Goal: Task Accomplishment & Management: Manage account settings

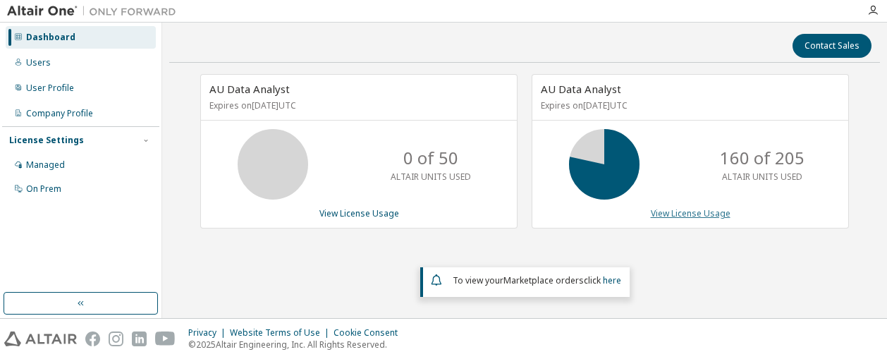
click at [703, 208] on link "View License Usage" at bounding box center [691, 213] width 80 height 12
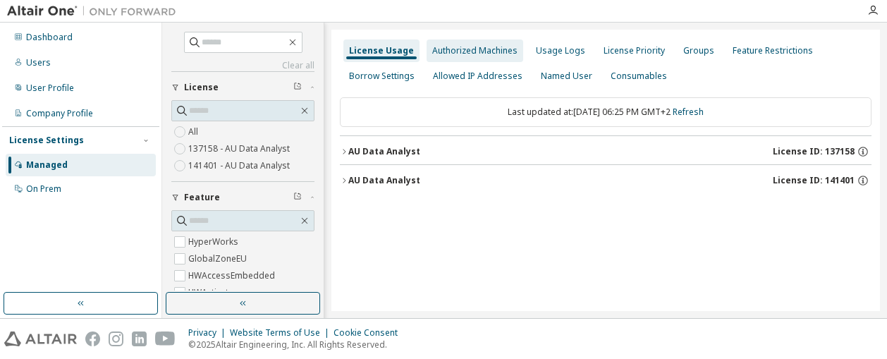
click at [490, 49] on div "Authorized Machines" at bounding box center [474, 50] width 85 height 11
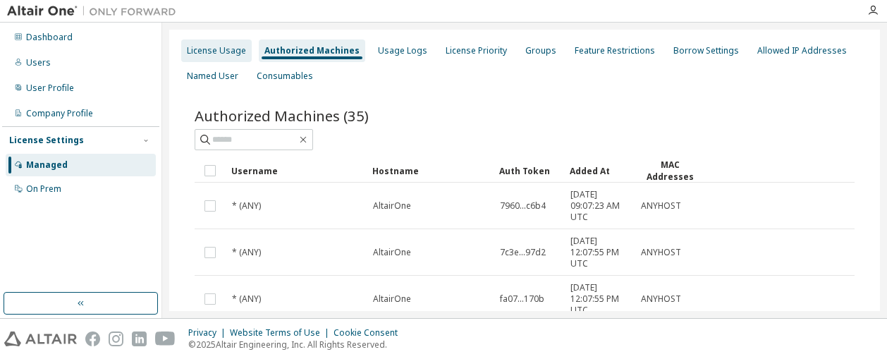
click at [218, 51] on div "License Usage" at bounding box center [216, 50] width 59 height 11
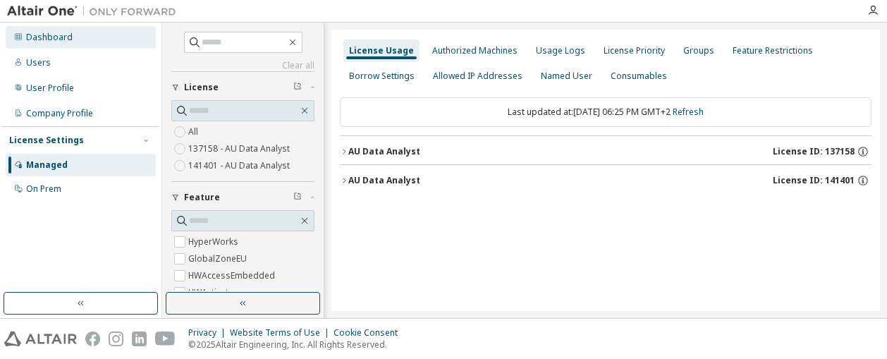
click at [63, 44] on div "Dashboard" at bounding box center [81, 37] width 150 height 23
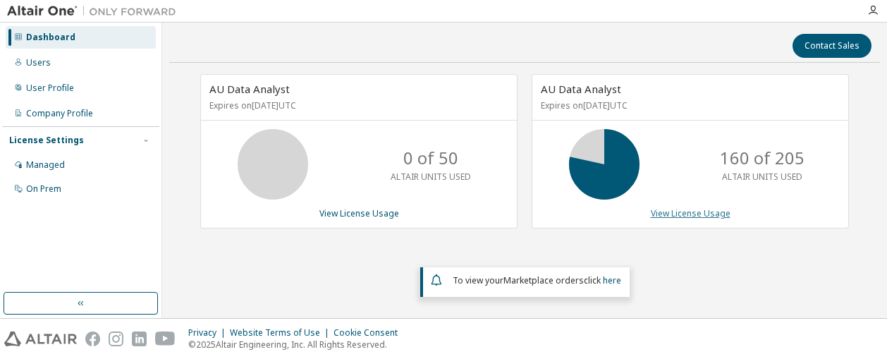
click at [702, 210] on link "View License Usage" at bounding box center [691, 213] width 80 height 12
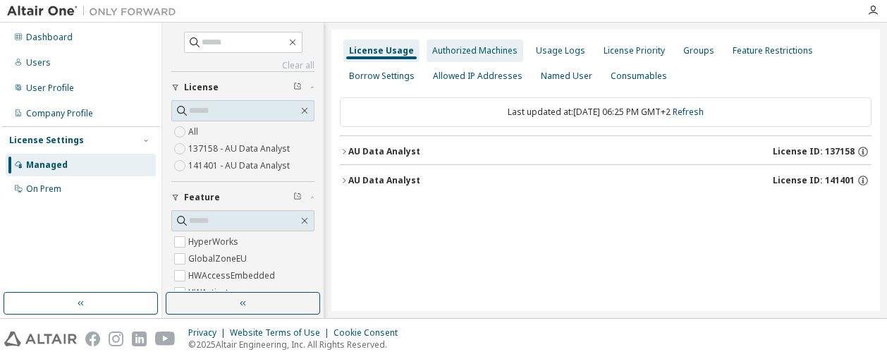
click at [458, 49] on div "Authorized Machines" at bounding box center [474, 50] width 85 height 11
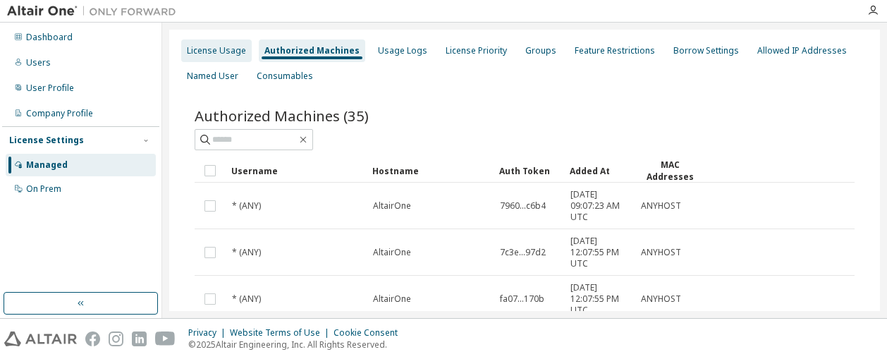
click at [212, 54] on div "License Usage" at bounding box center [216, 50] width 59 height 11
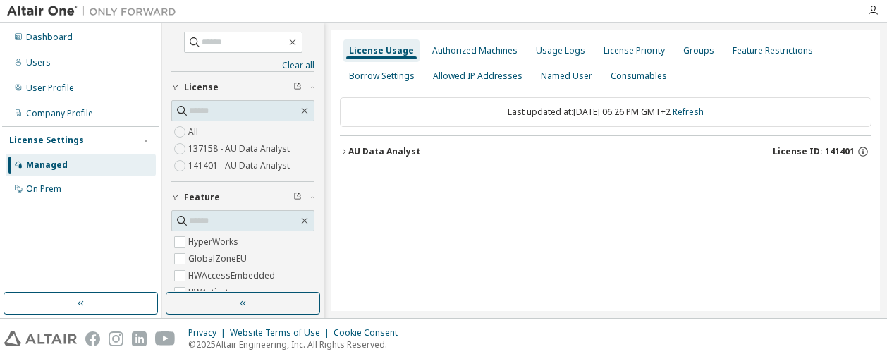
click at [344, 153] on icon "button" at bounding box center [344, 151] width 8 height 8
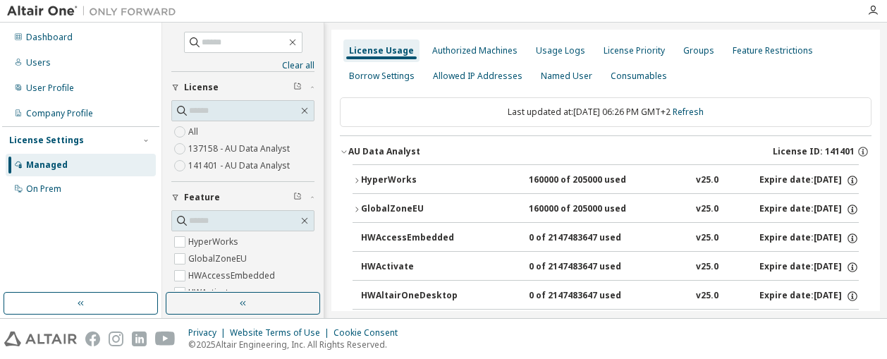
click at [384, 203] on div "GlobalZoneEU" at bounding box center [424, 209] width 127 height 13
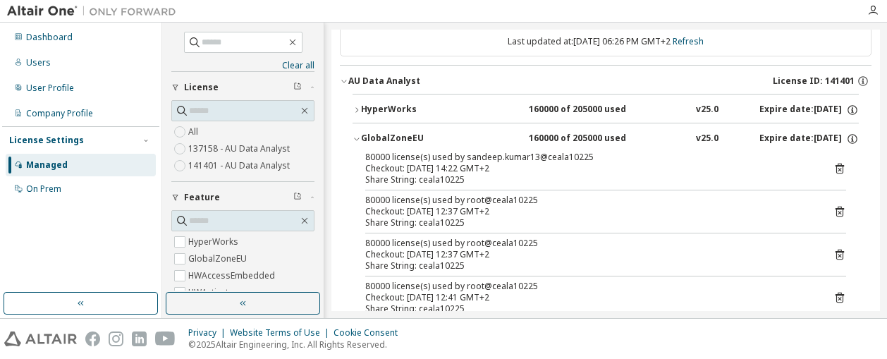
scroll to position [212, 0]
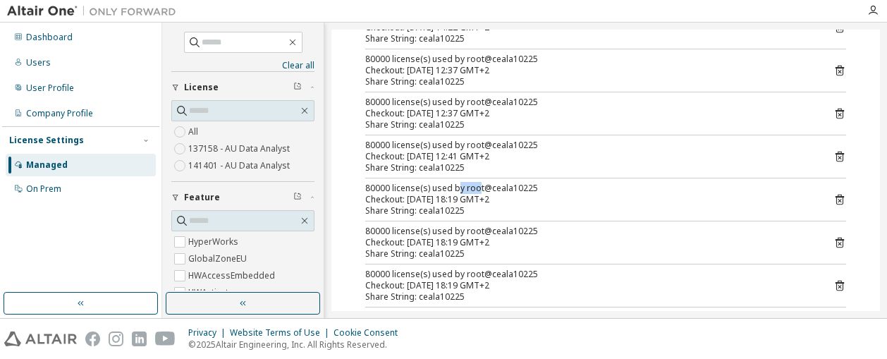
drag, startPoint x: 458, startPoint y: 185, endPoint x: 477, endPoint y: 188, distance: 19.2
click at [477, 188] on div "80000 license(s) used by root@ceala10225" at bounding box center [588, 188] width 447 height 11
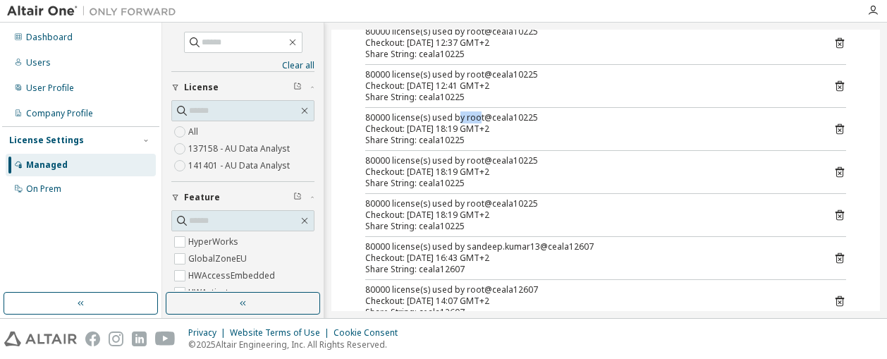
scroll to position [353, 0]
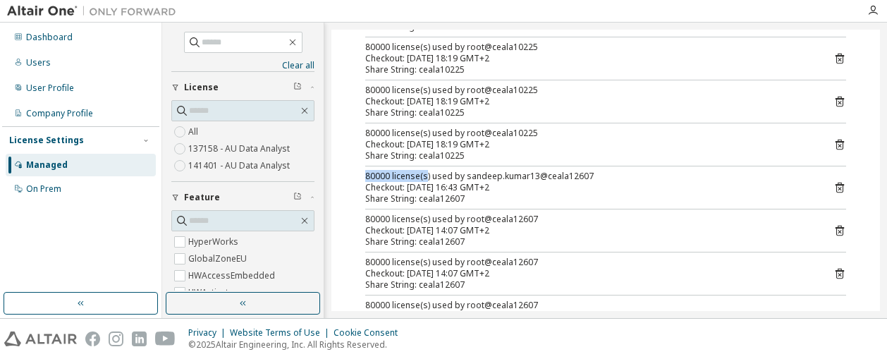
drag, startPoint x: 364, startPoint y: 169, endPoint x: 425, endPoint y: 173, distance: 61.6
click at [425, 173] on div "80000 license(s) used by sandeep.kumar13@ceala10225 Checkout: [DATE] 14:22 GMT+…" at bounding box center [606, 126] width 506 height 513
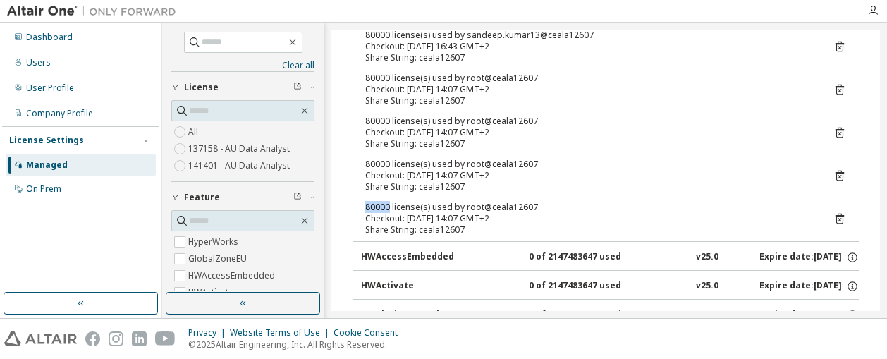
drag, startPoint x: 360, startPoint y: 203, endPoint x: 388, endPoint y: 203, distance: 27.5
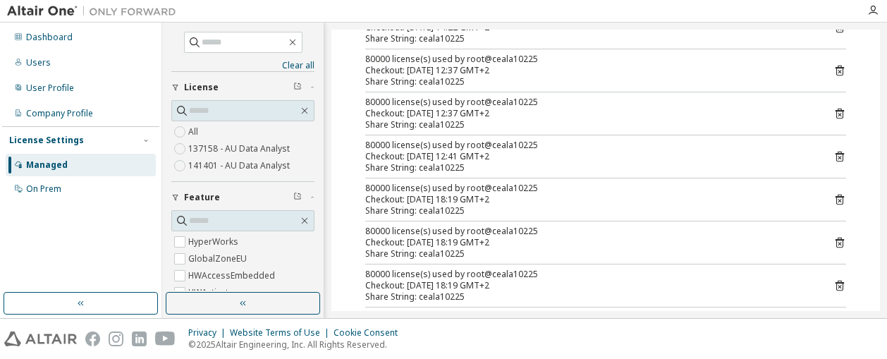
scroll to position [141, 0]
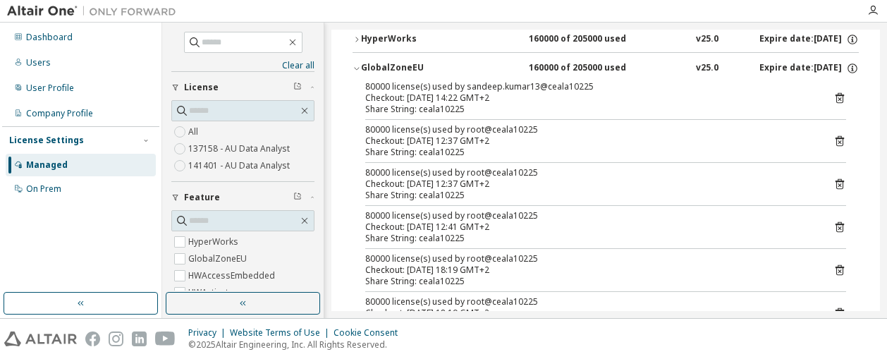
drag, startPoint x: 408, startPoint y: 99, endPoint x: 489, endPoint y: 101, distance: 80.4
click at [489, 101] on div "Checkout: [DATE] 14:22 GMT+2" at bounding box center [588, 97] width 447 height 11
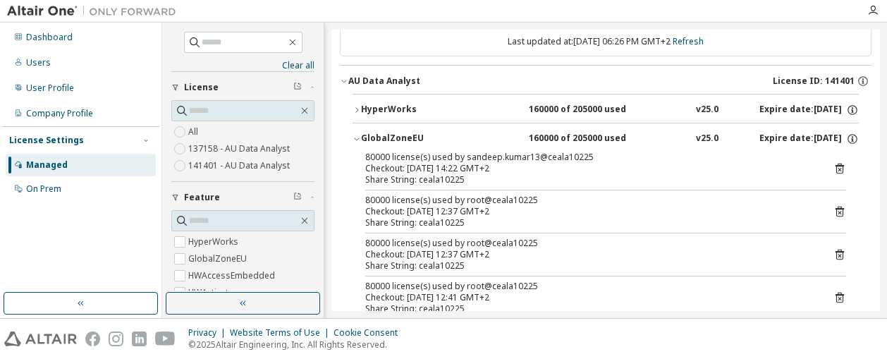
scroll to position [0, 0]
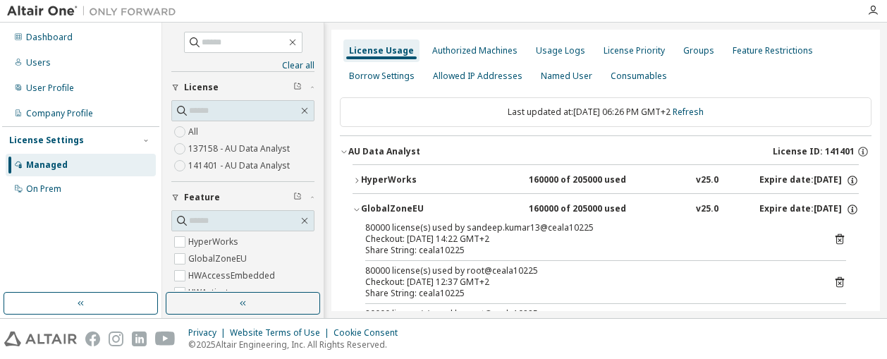
drag, startPoint x: 520, startPoint y: 210, endPoint x: 597, endPoint y: 205, distance: 77.1
click at [597, 205] on div "GlobalZoneEU 160000 of 205000 used v25.0 Expire date: [DATE]" at bounding box center [610, 209] width 498 height 13
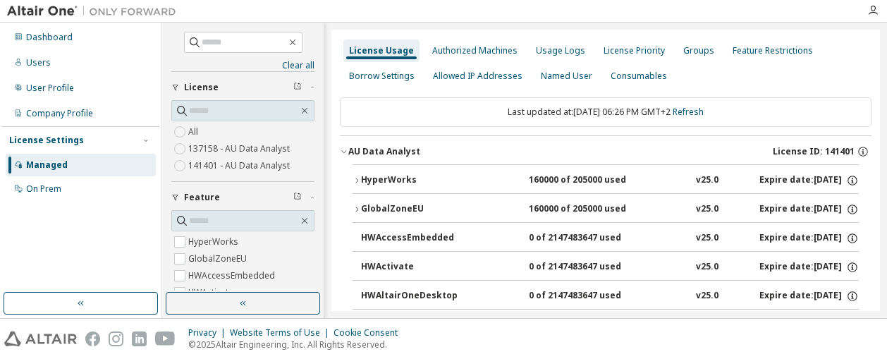
click at [359, 209] on icon "button" at bounding box center [357, 209] width 8 height 8
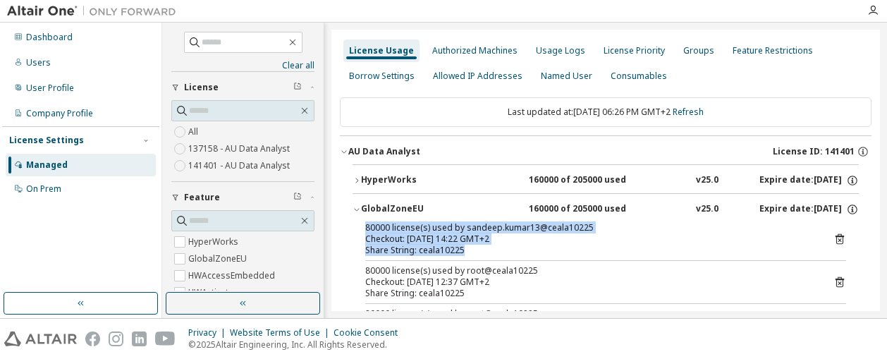
drag, startPoint x: 468, startPoint y: 250, endPoint x: 364, endPoint y: 227, distance: 106.9
click at [543, 240] on div "Checkout: [DATE] 14:22 GMT+2" at bounding box center [588, 238] width 447 height 11
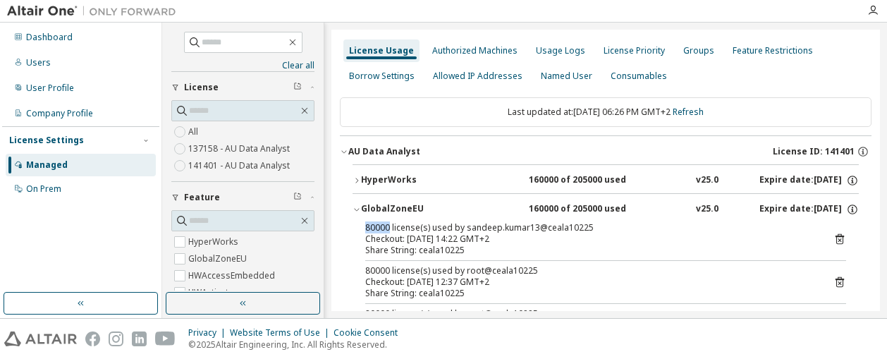
drag, startPoint x: 364, startPoint y: 226, endPoint x: 389, endPoint y: 227, distance: 25.4
drag, startPoint x: 389, startPoint y: 227, endPoint x: 474, endPoint y: 238, distance: 85.4
click at [474, 238] on div "Checkout: [DATE] 14:22 GMT+2" at bounding box center [588, 238] width 447 height 11
drag, startPoint x: 474, startPoint y: 238, endPoint x: 521, endPoint y: 240, distance: 47.3
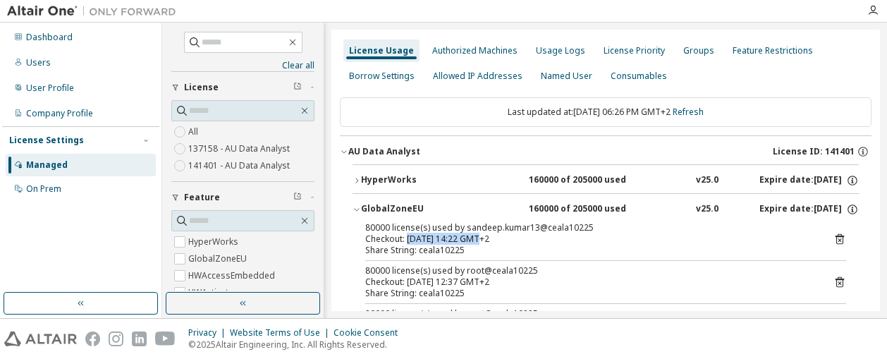
click at [520, 240] on div "Checkout: [DATE] 14:22 GMT+2" at bounding box center [588, 238] width 447 height 11
